Goal: Navigation & Orientation: Find specific page/section

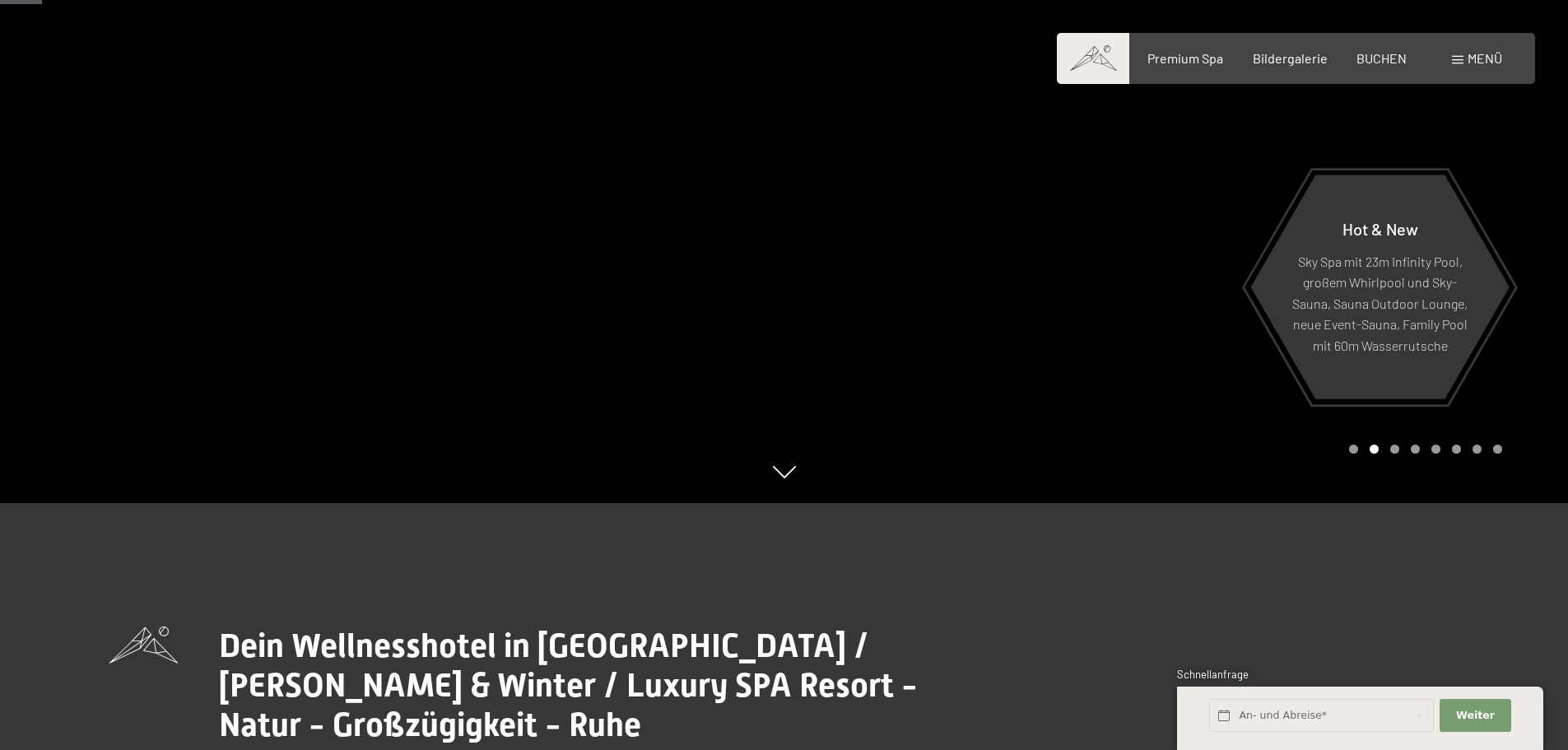
click at [248, 289] on div at bounding box center [392, 127] width 784 height 750
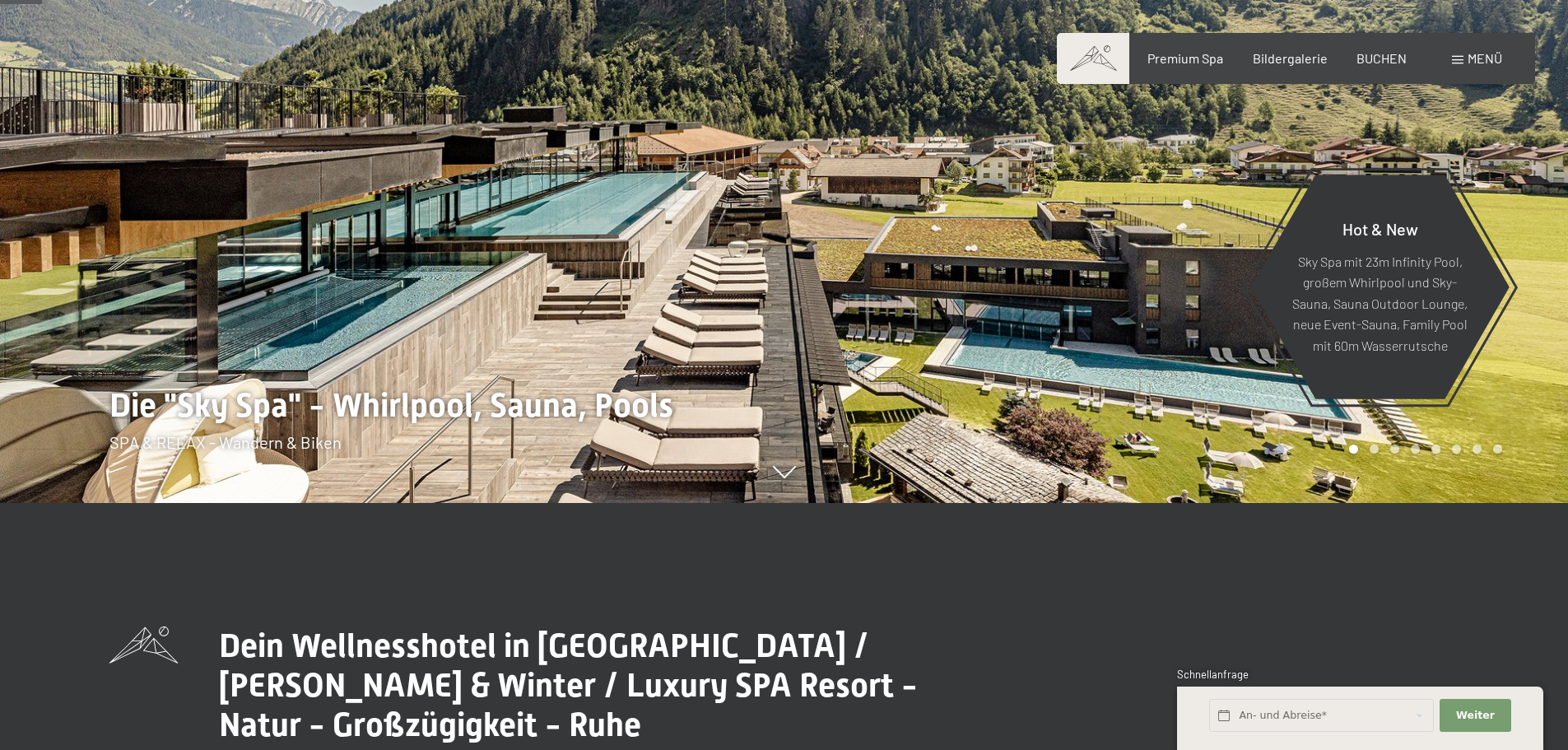
click at [1180, 296] on div at bounding box center [1177, 127] width 784 height 750
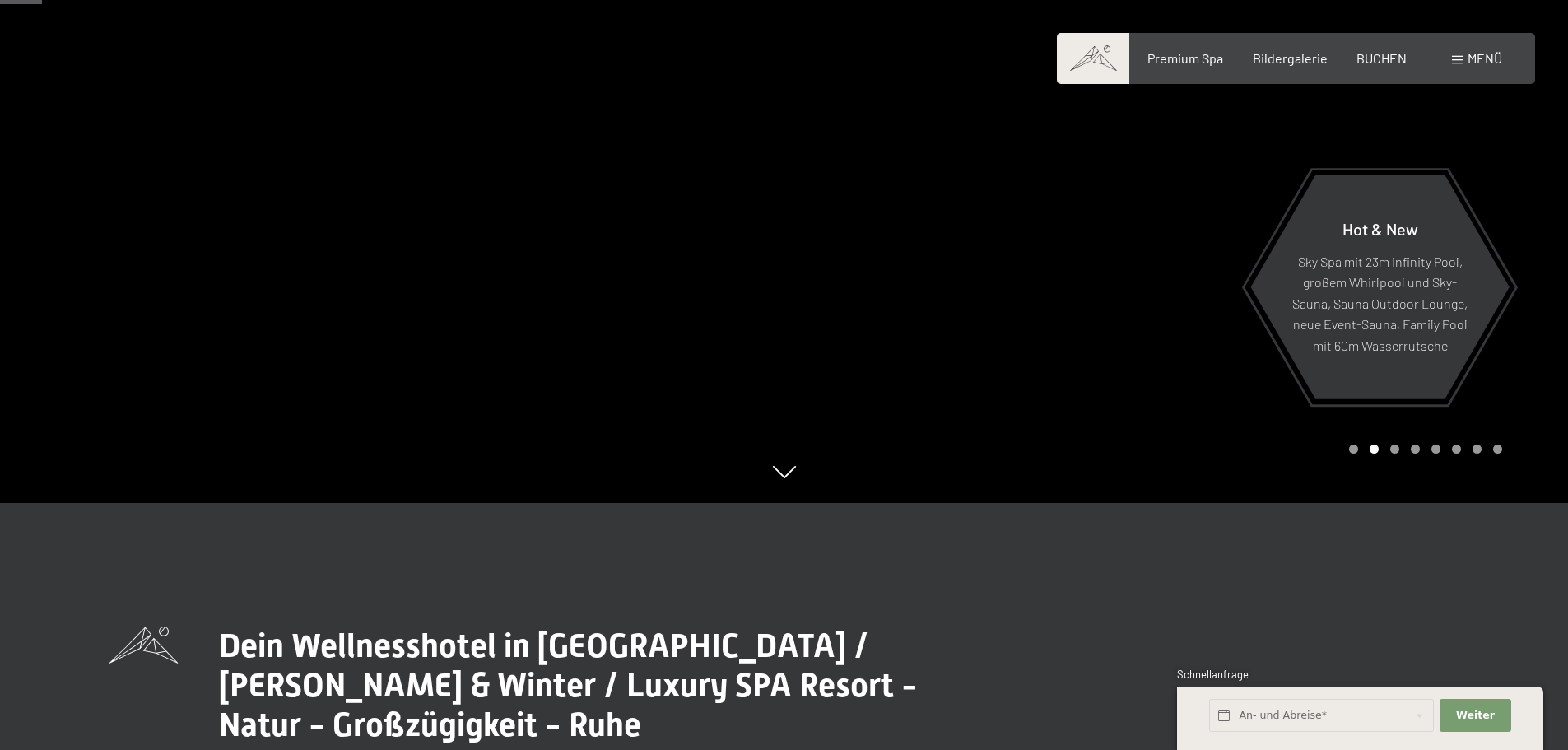
click at [1180, 296] on div at bounding box center [1177, 127] width 784 height 750
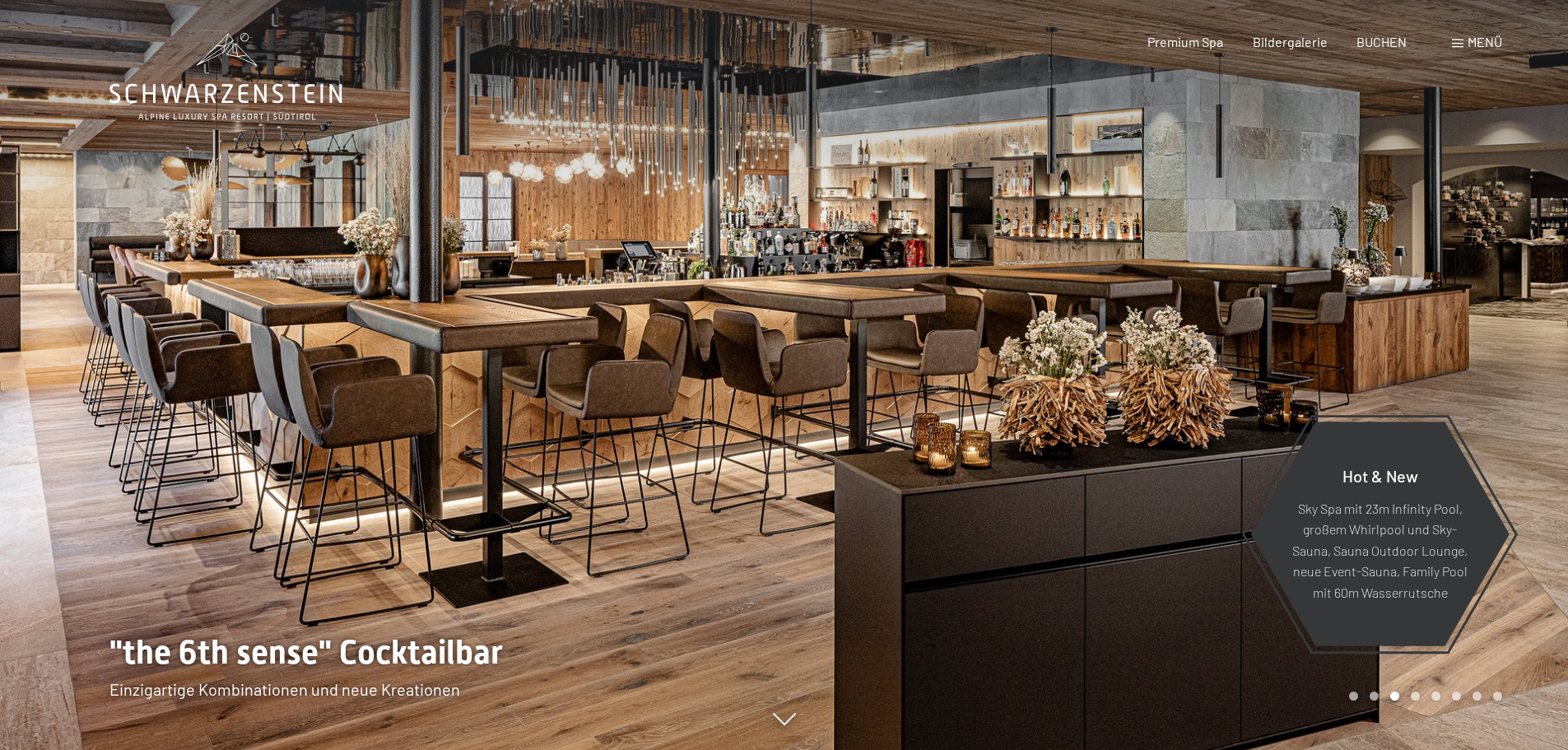
click at [1200, 331] on div at bounding box center [1177, 375] width 784 height 750
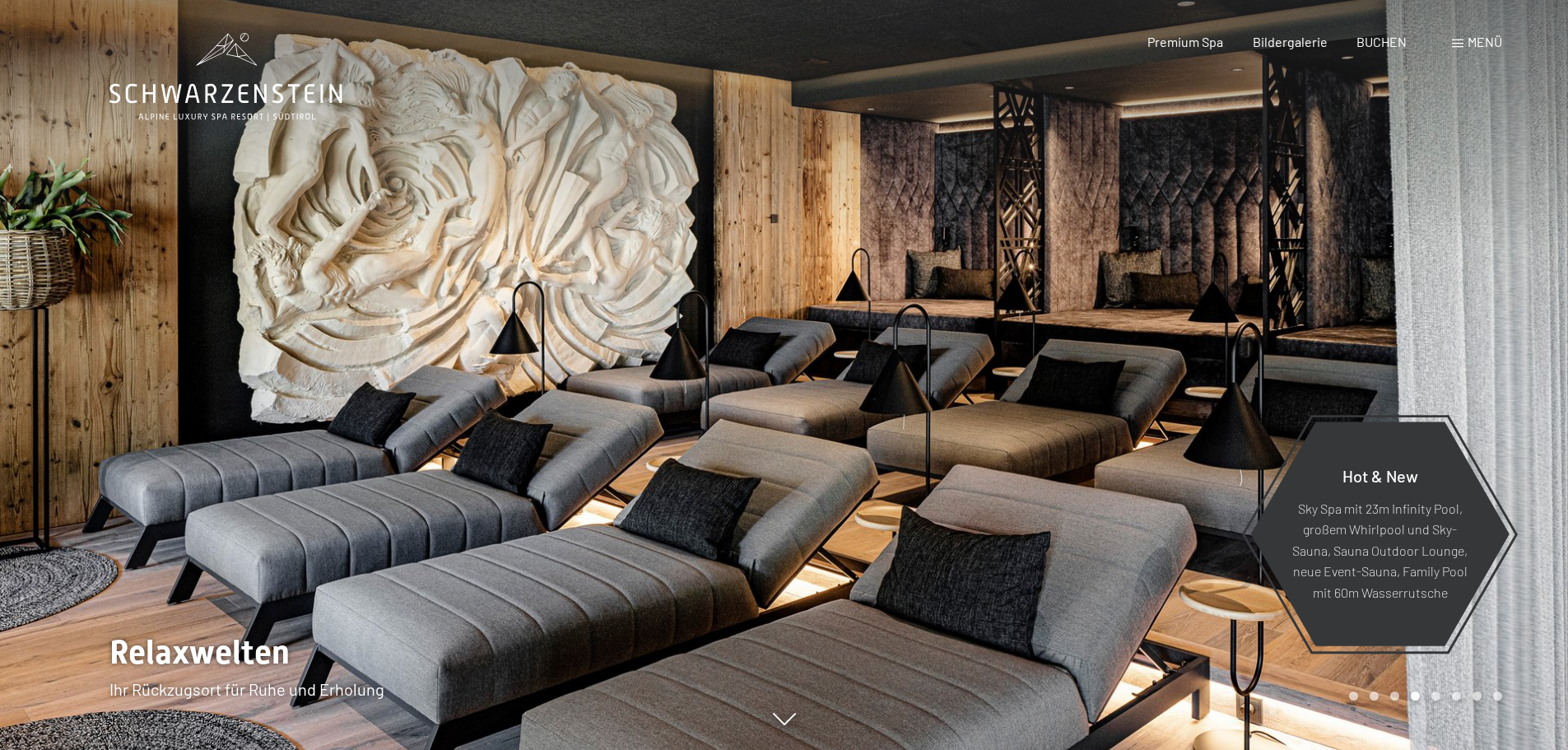
click at [1200, 331] on div at bounding box center [1177, 375] width 784 height 750
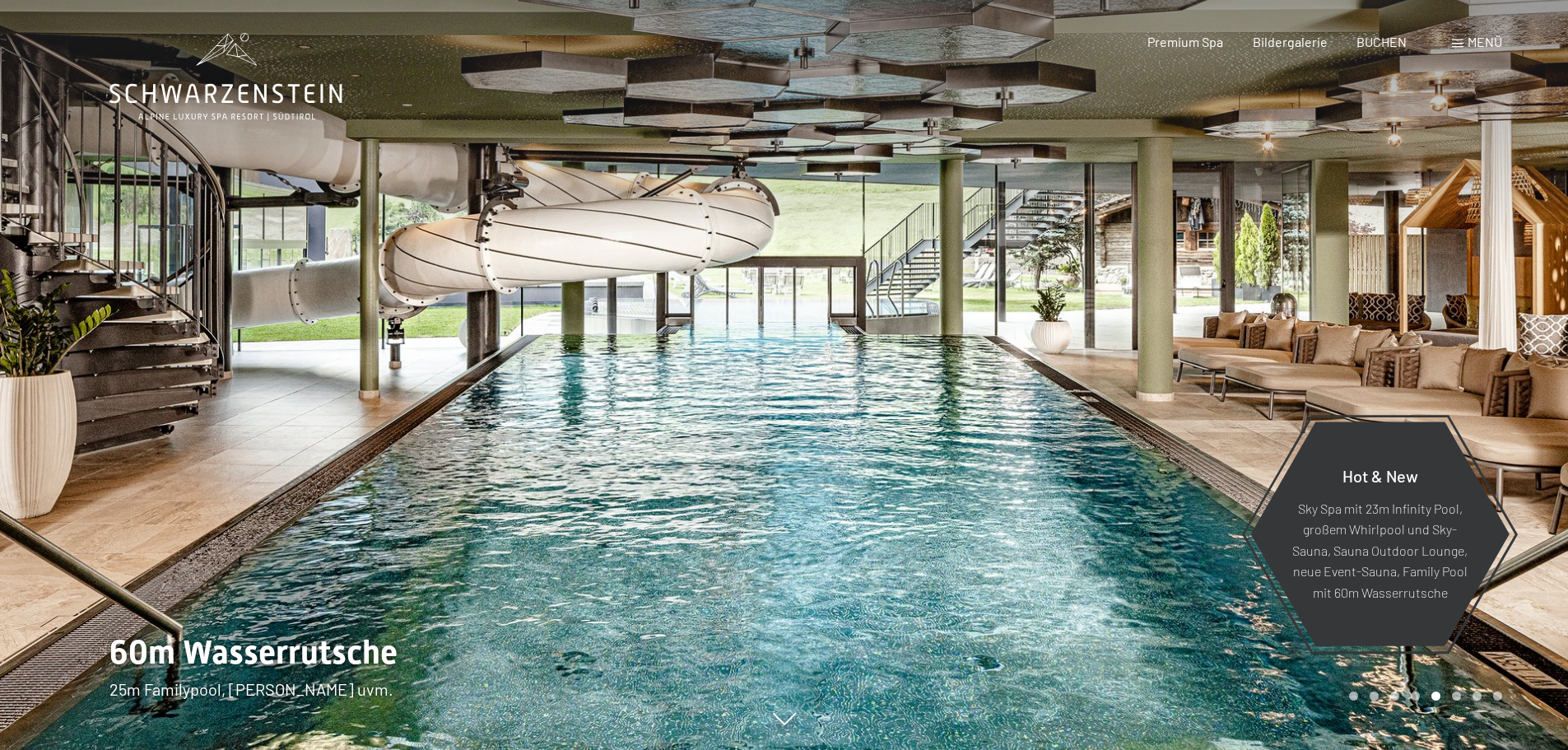
click at [1200, 331] on div at bounding box center [1177, 375] width 784 height 750
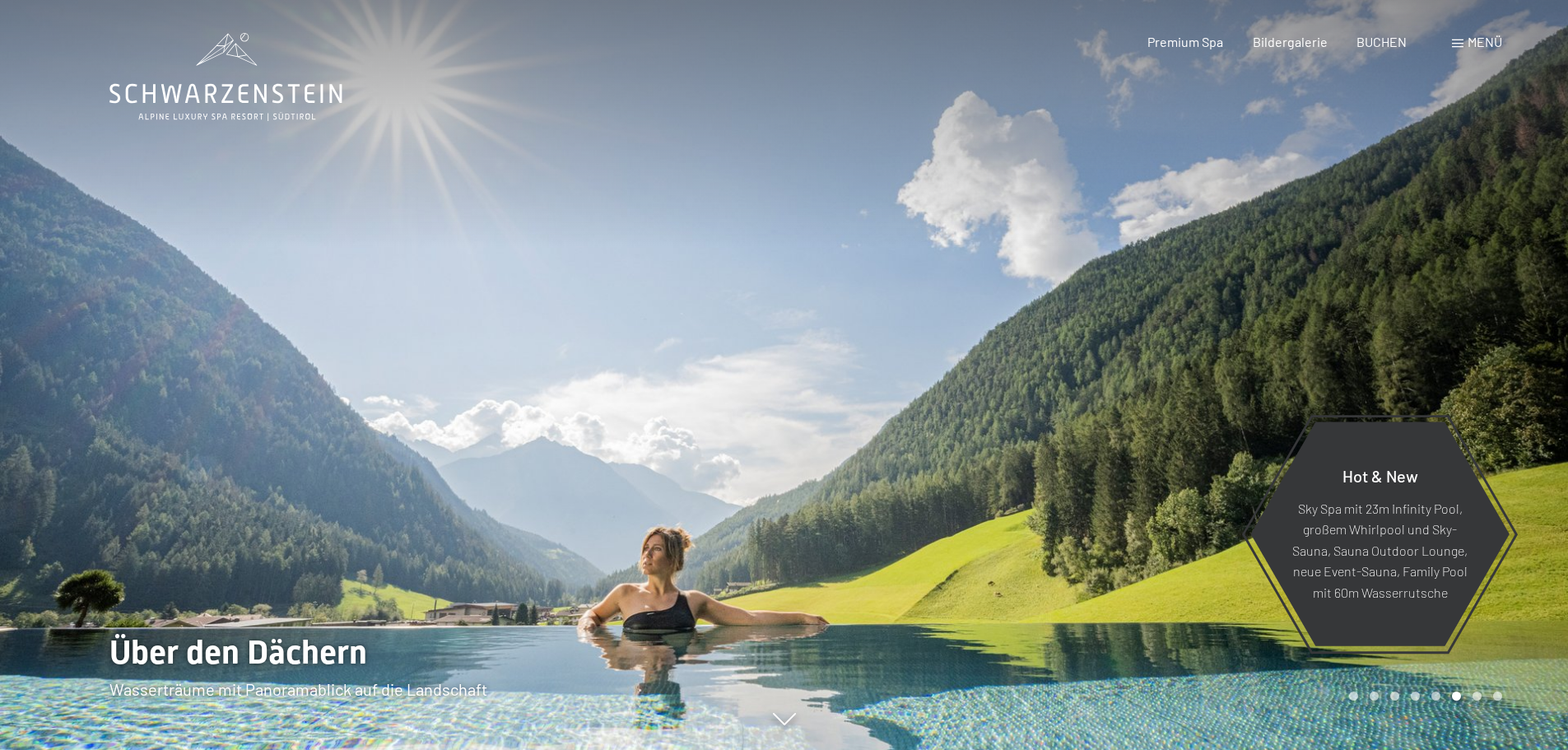
click at [1200, 331] on div at bounding box center [1177, 375] width 784 height 750
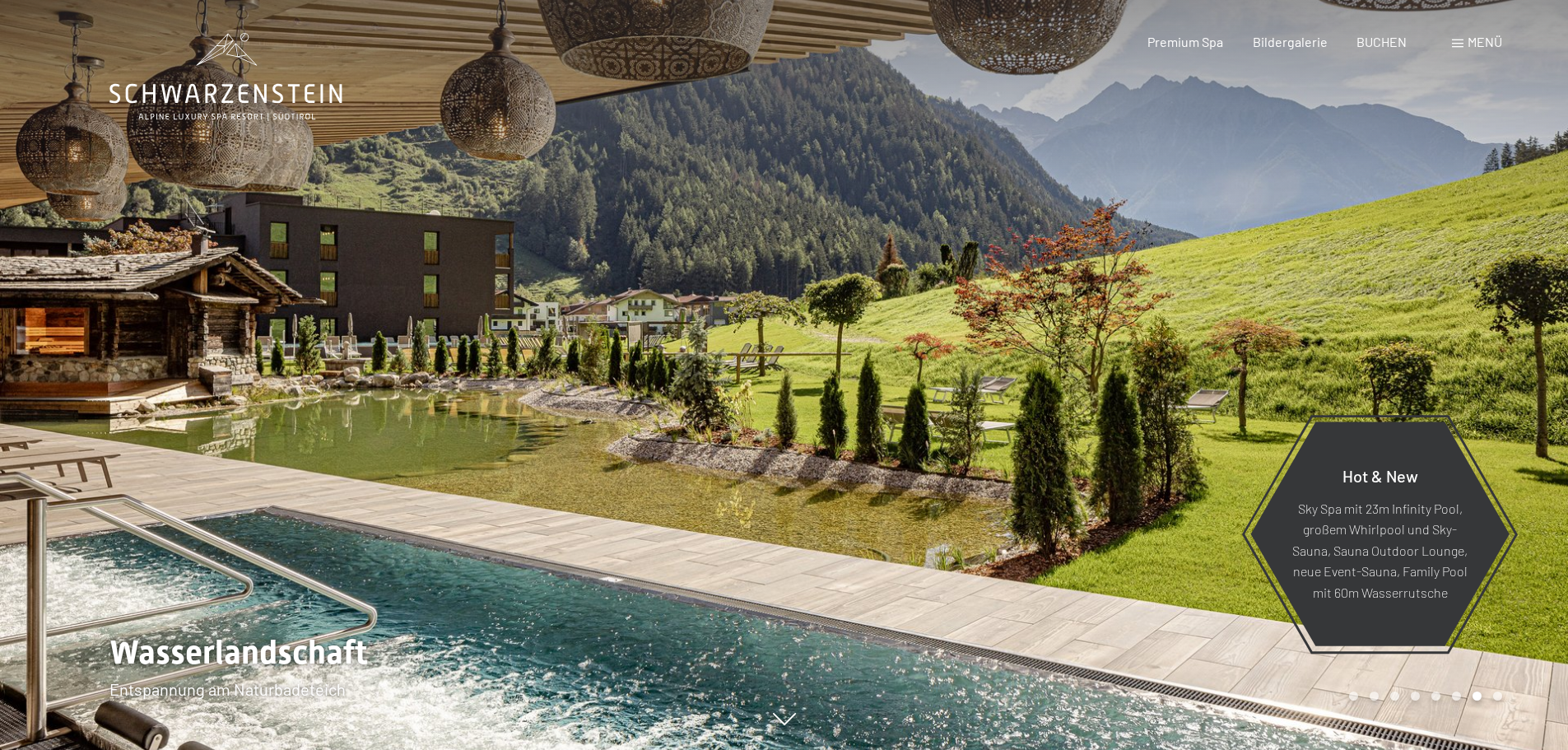
click at [1200, 331] on div at bounding box center [1177, 375] width 784 height 750
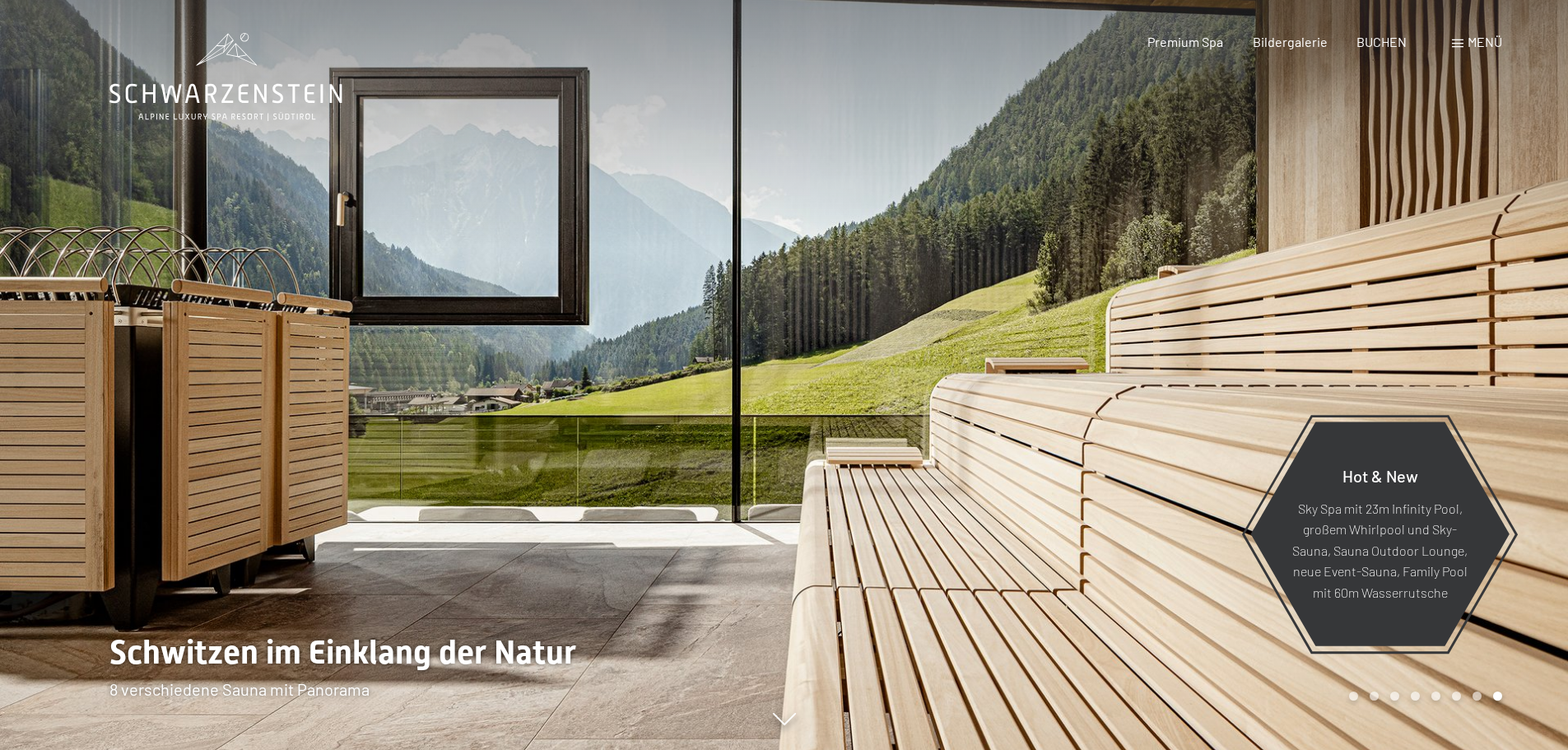
click at [1200, 331] on div at bounding box center [1177, 375] width 784 height 750
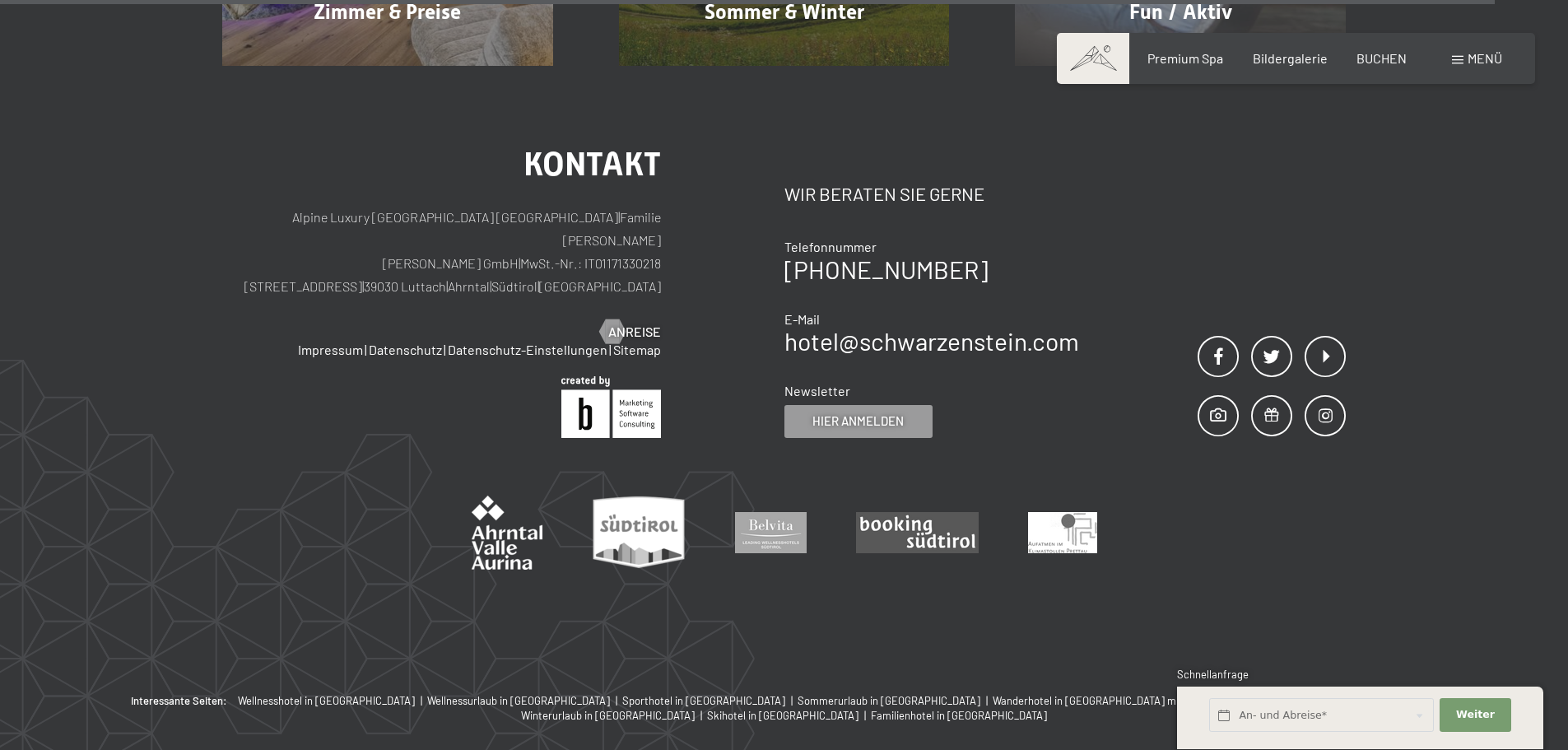
scroll to position [8384, 0]
click at [1464, 61] on div "Menü" at bounding box center [1477, 58] width 50 height 18
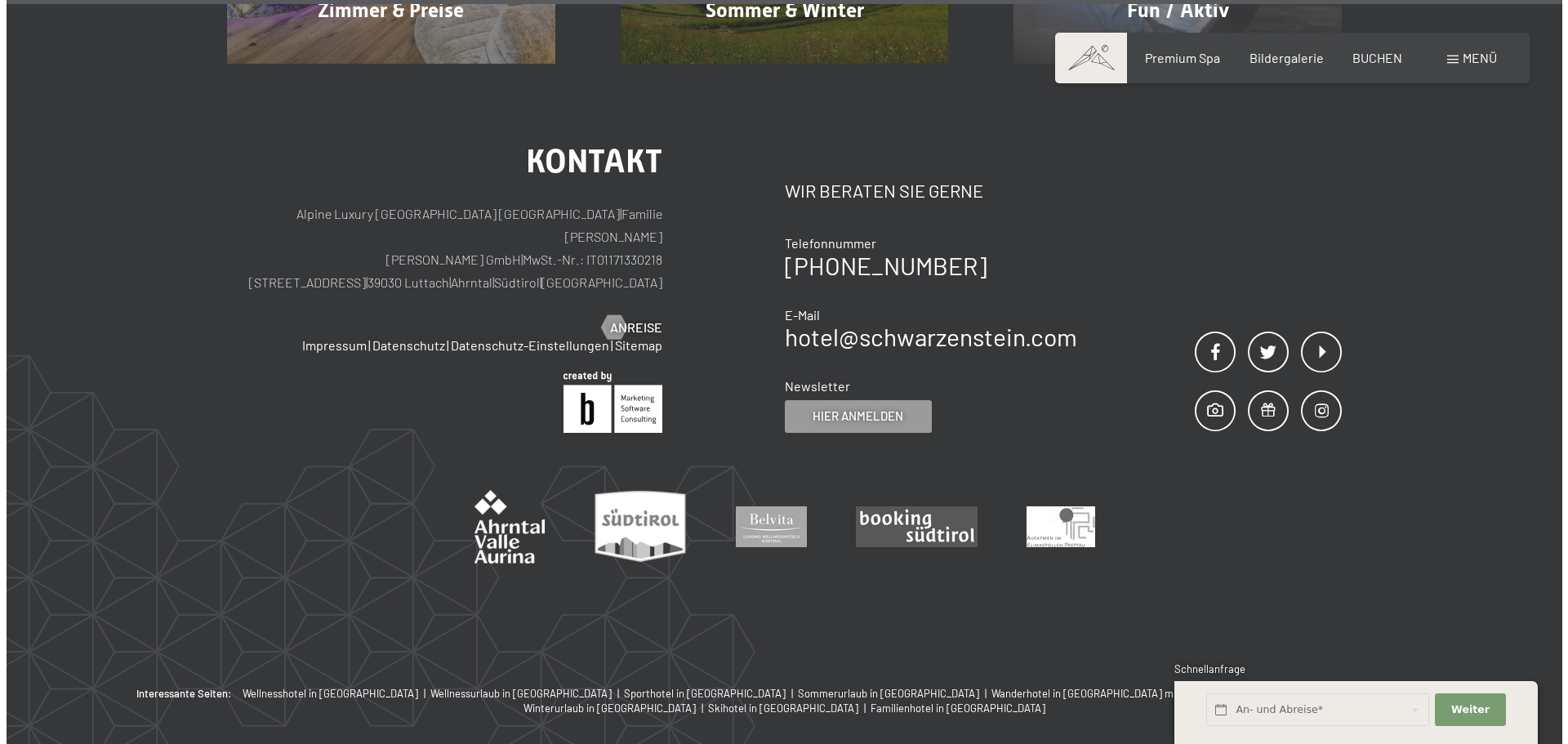
scroll to position [8353, 0]
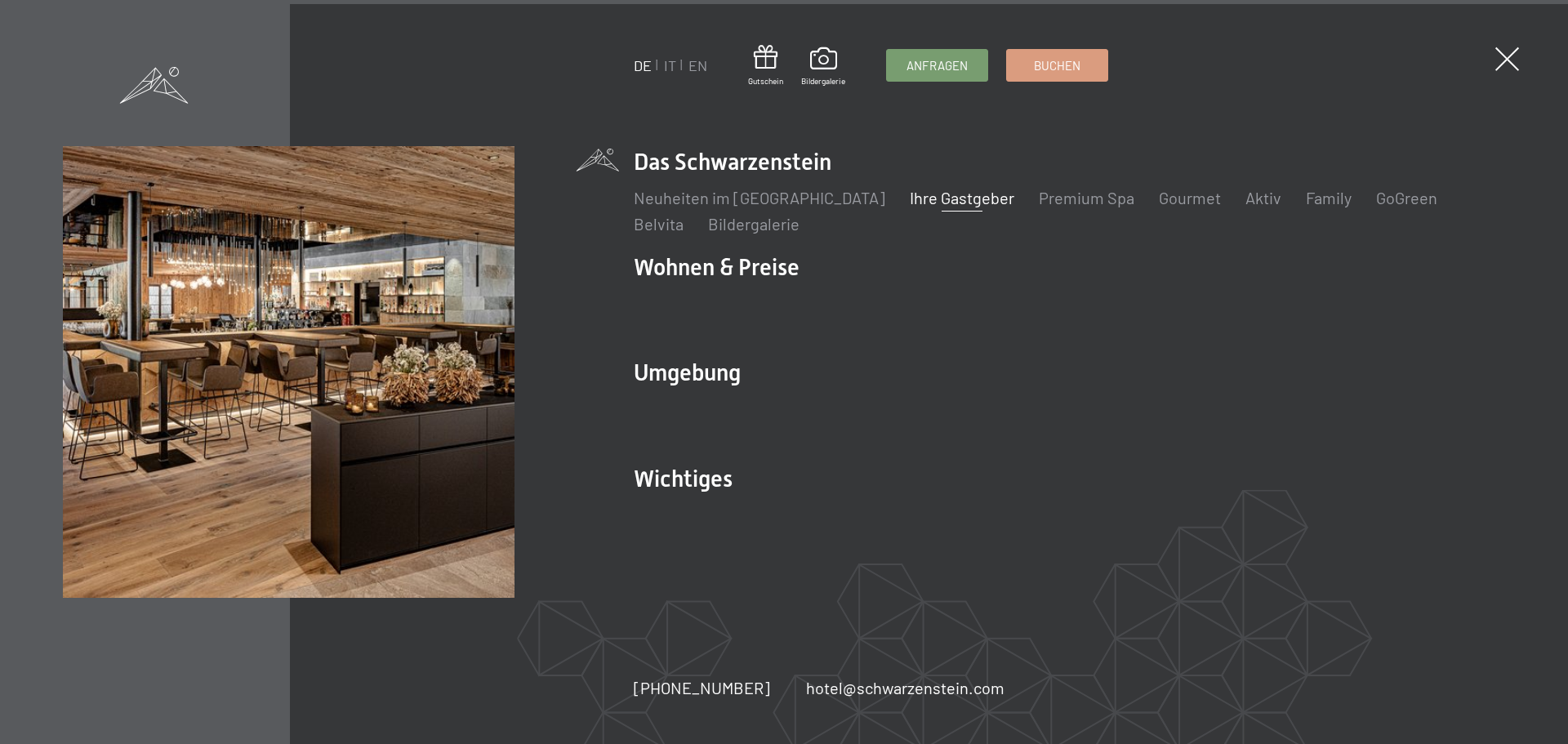
click at [930, 201] on link "Ihre Gastgeber" at bounding box center [961, 197] width 104 height 19
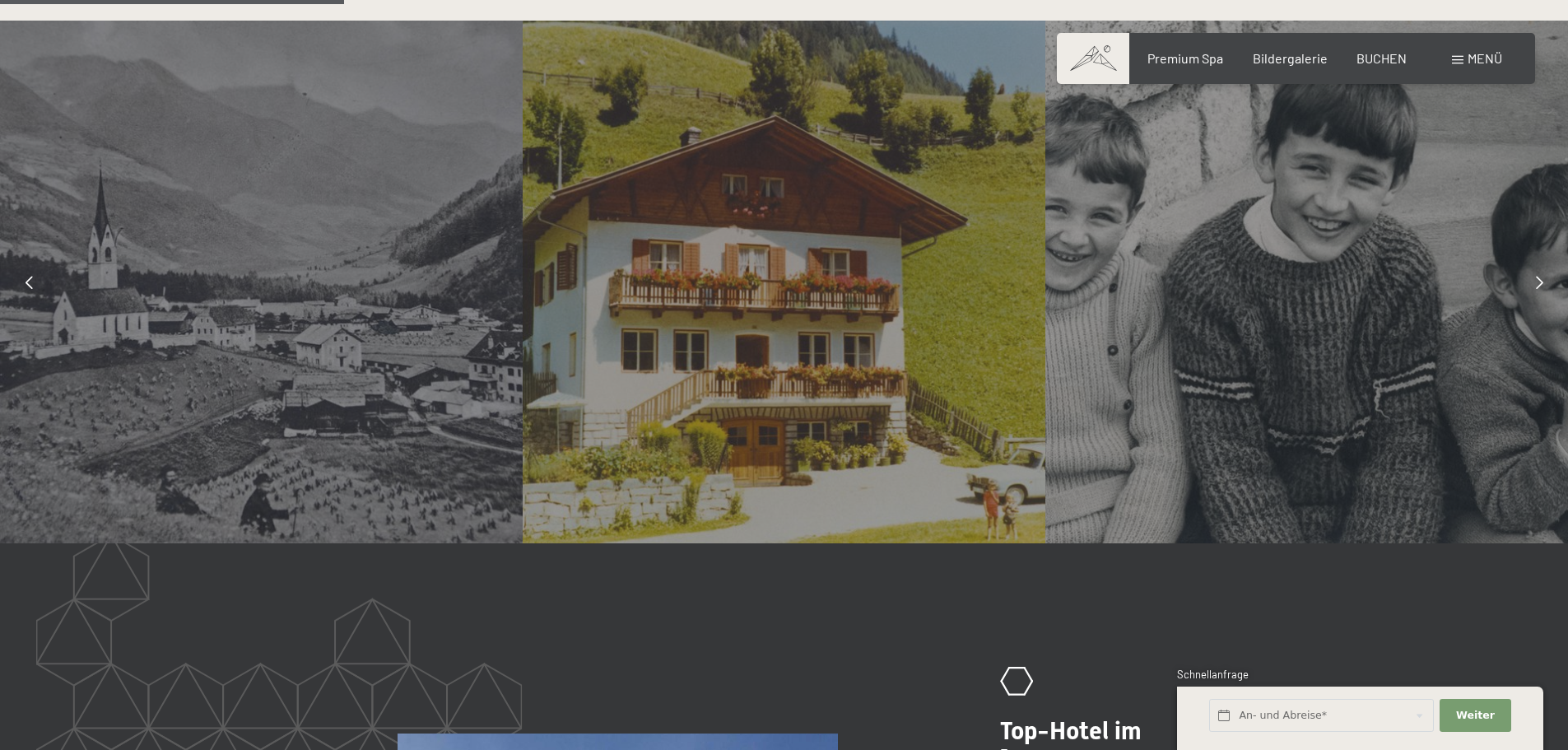
scroll to position [1317, 0]
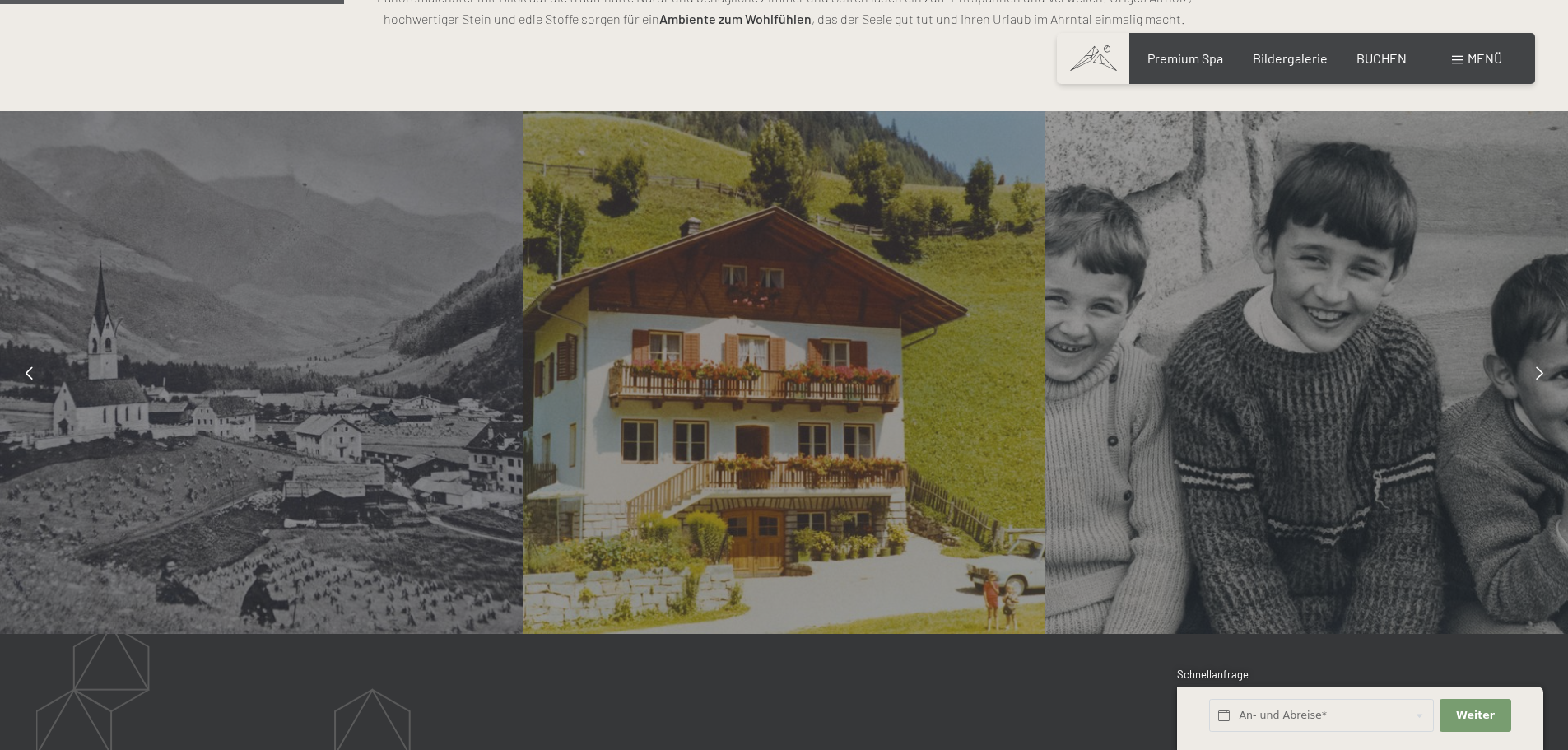
click at [1543, 367] on div at bounding box center [1539, 373] width 41 height 41
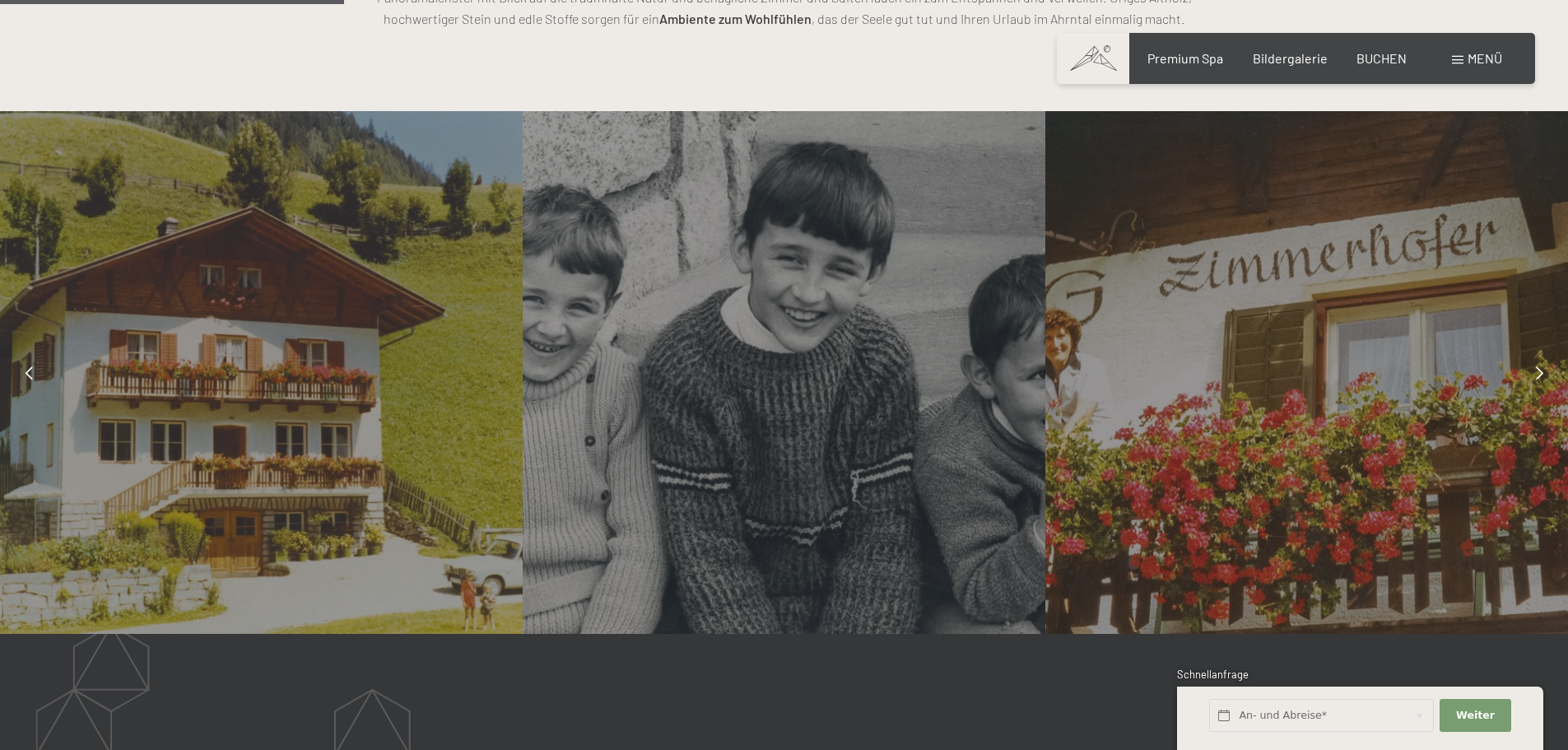
click at [1543, 367] on div at bounding box center [1539, 373] width 41 height 41
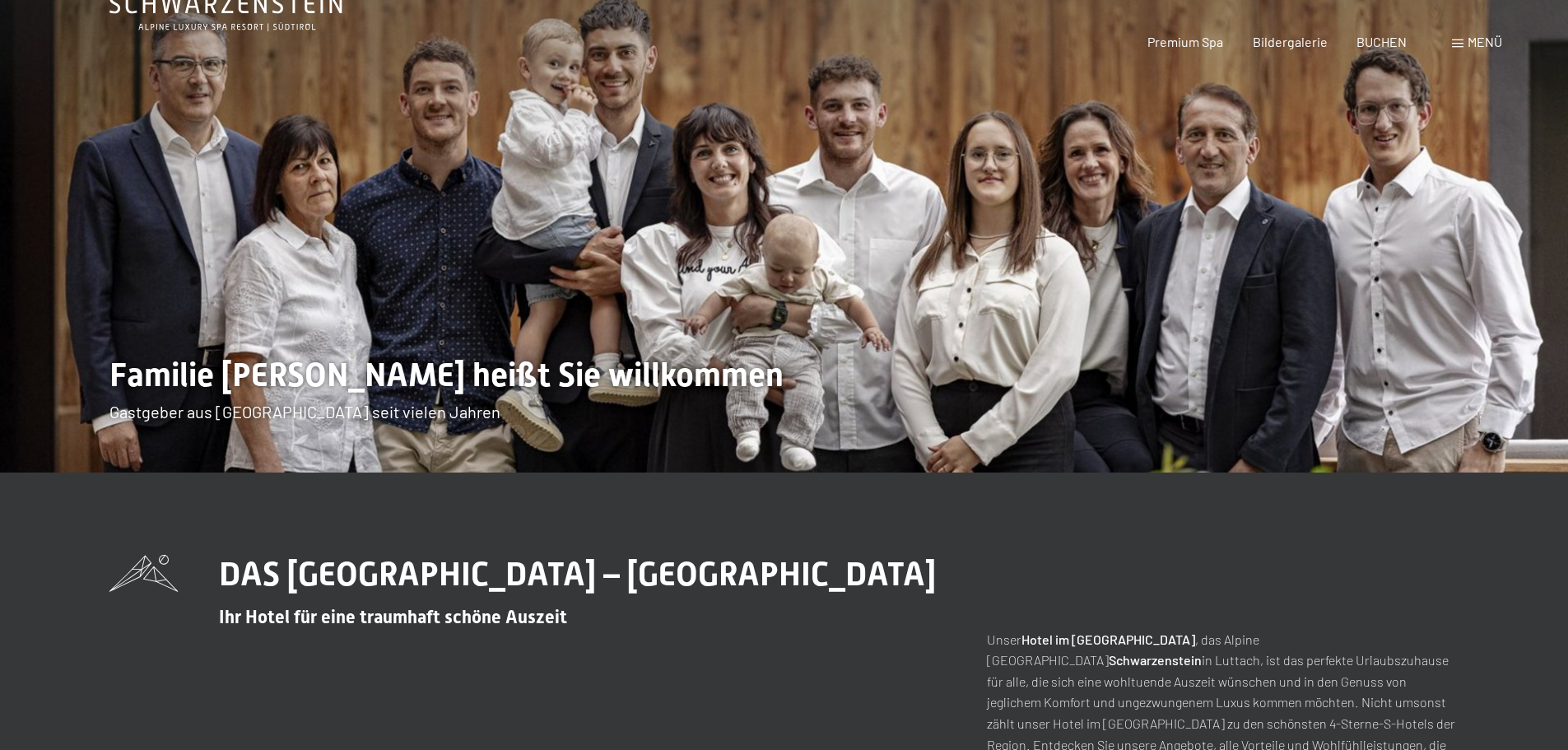
scroll to position [0, 0]
